Goal: Information Seeking & Learning: Compare options

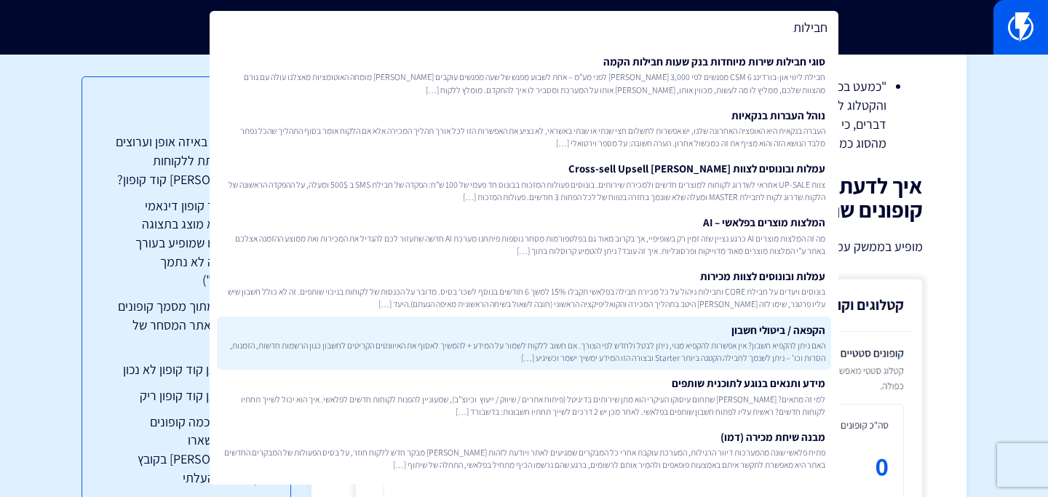
scroll to position [1993, 0]
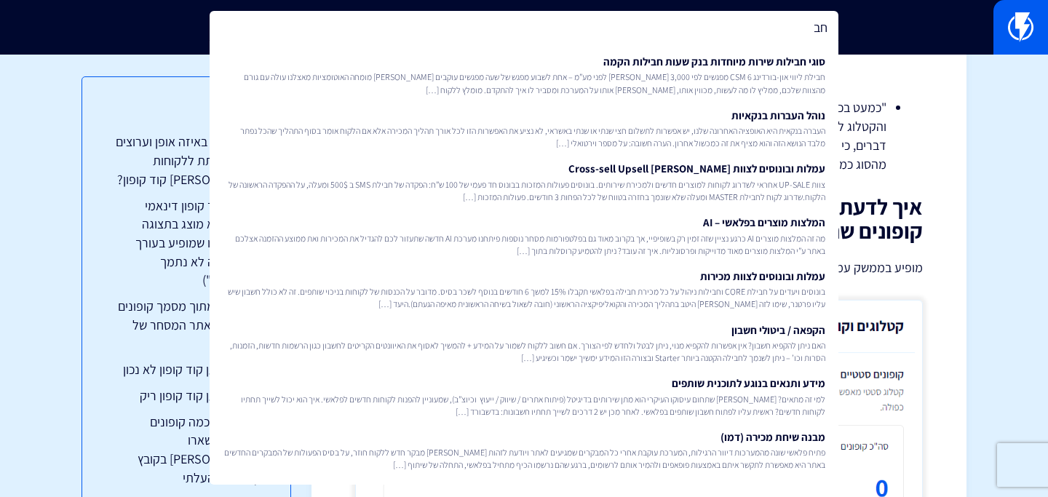
type input "ח"
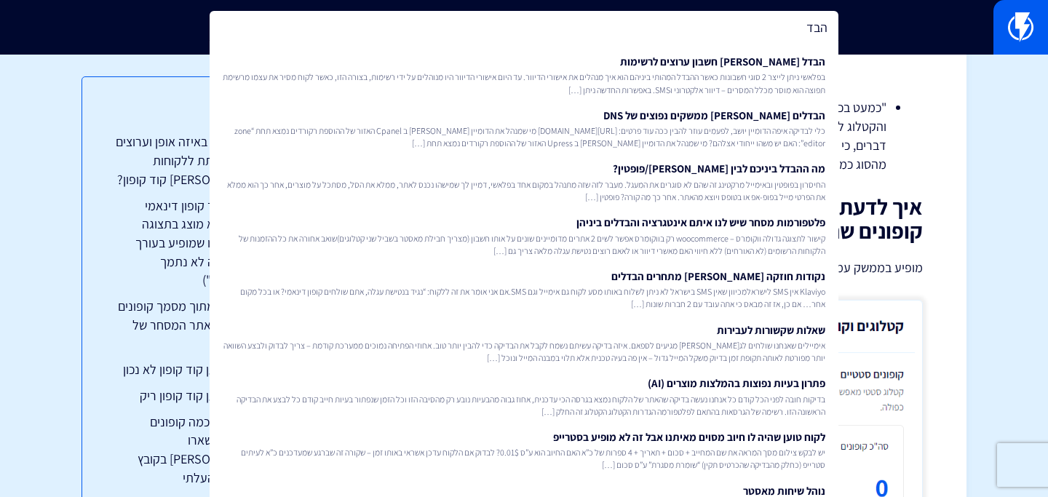
type input "הבד"
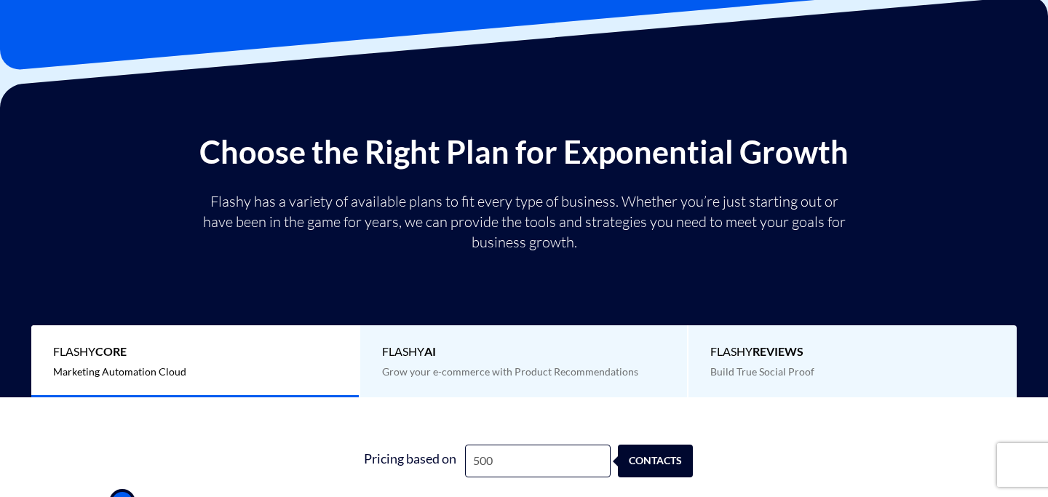
scroll to position [135, 0]
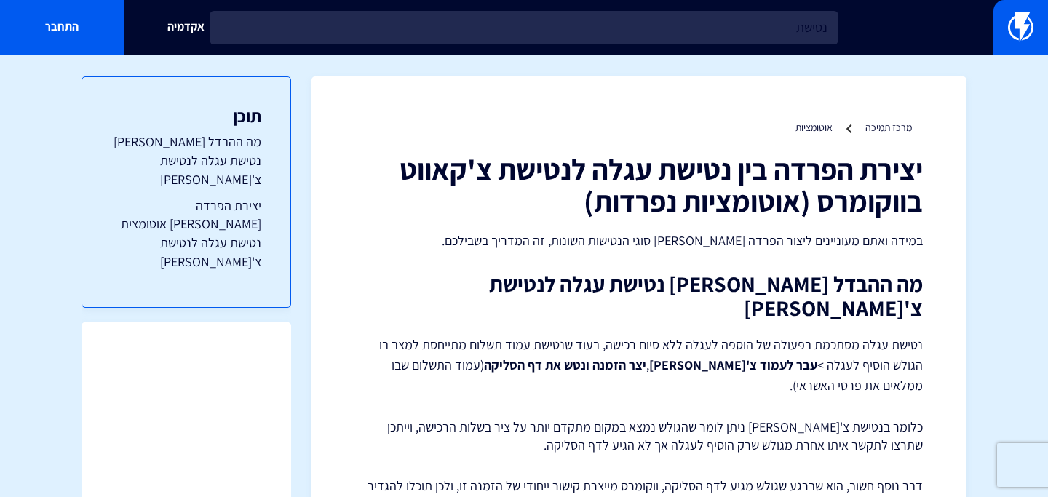
click at [508, 25] on input "נטישת" at bounding box center [524, 27] width 629 height 33
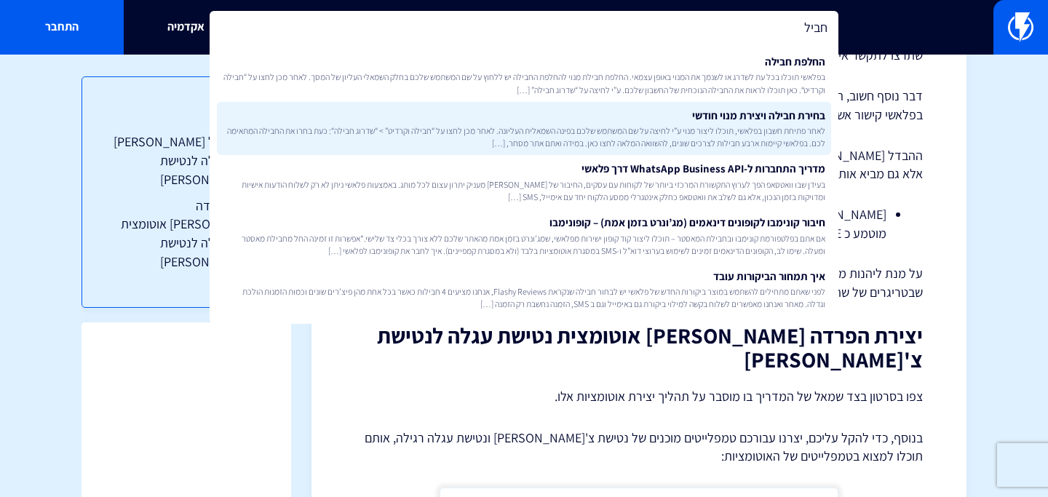
type input "חביל"
click at [580, 116] on link "בחירת חבילה ויצירת מנוי חודשי לאחר פתיחת חשבון בפלאשי, תוכלו ליצור מנוי ע”י לחי…" at bounding box center [524, 129] width 614 height 54
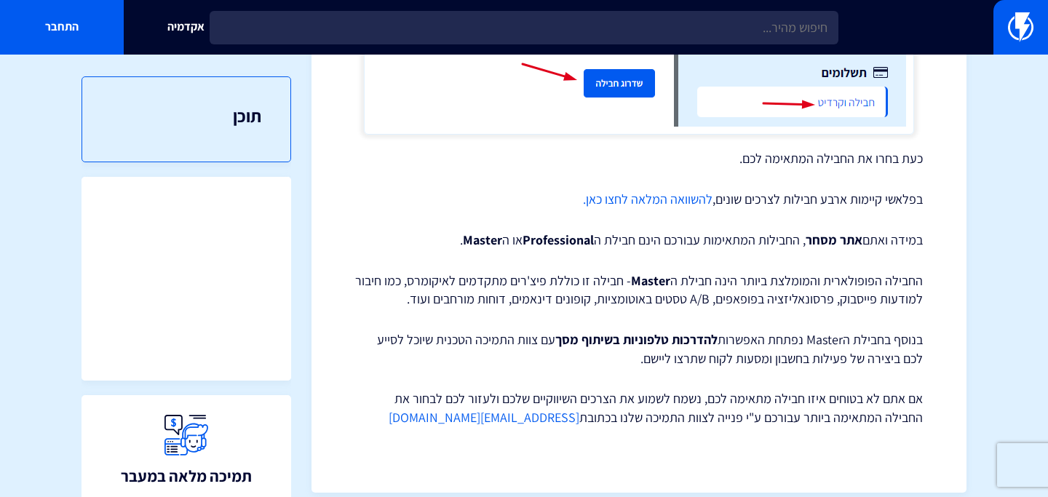
scroll to position [752, 0]
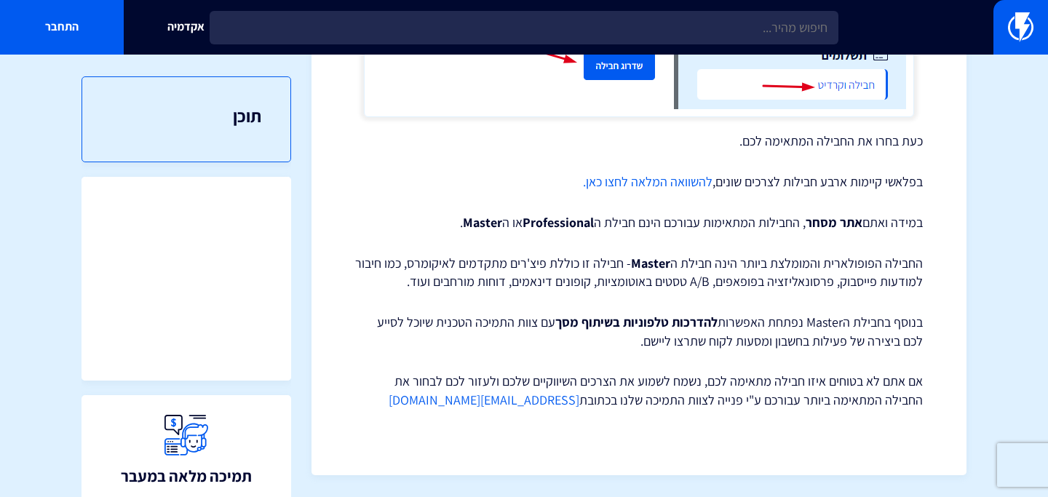
click at [630, 181] on link "להשוואה המלאה לחצו כאן." at bounding box center [647, 181] width 129 height 17
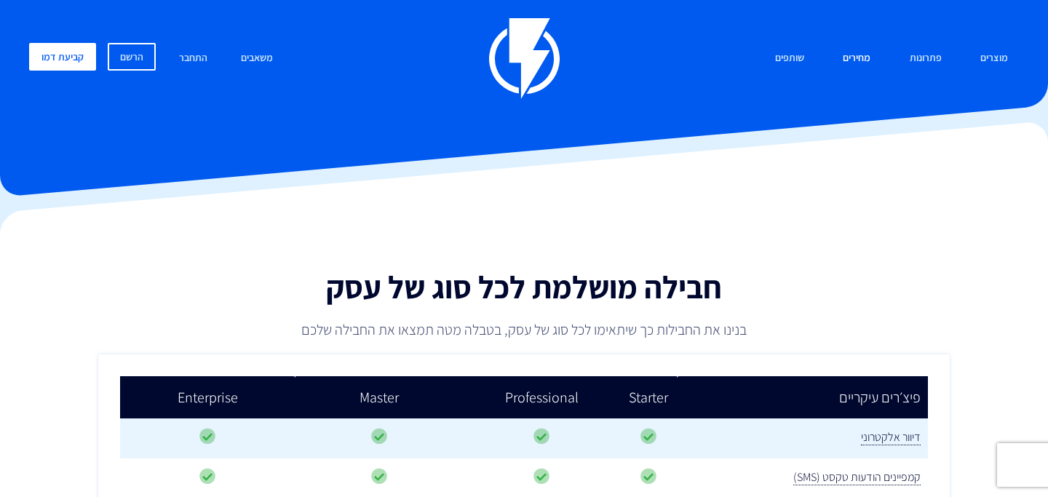
click at [851, 56] on link "מחירים" at bounding box center [855, 58] width 49 height 31
